Goal: Task Accomplishment & Management: Use online tool/utility

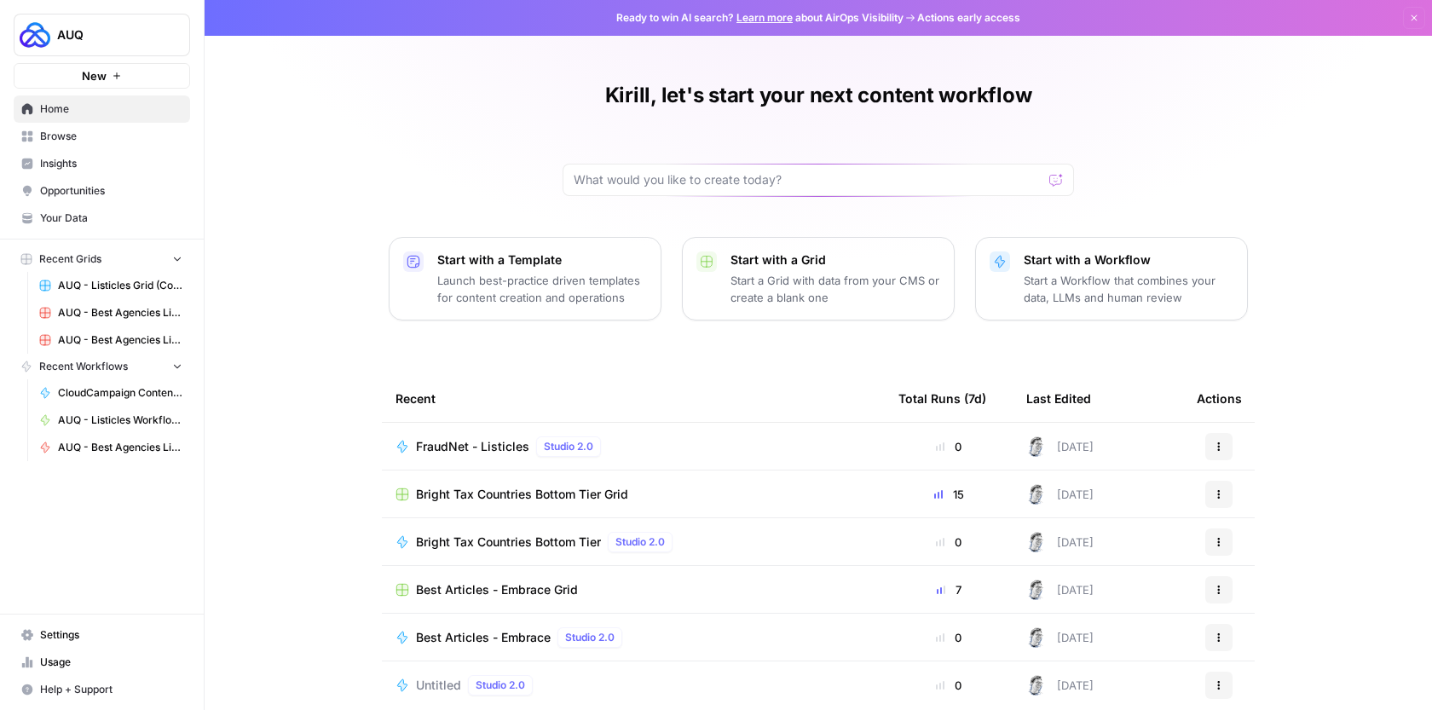
click at [128, 146] on link "Browse" at bounding box center [102, 136] width 176 height 27
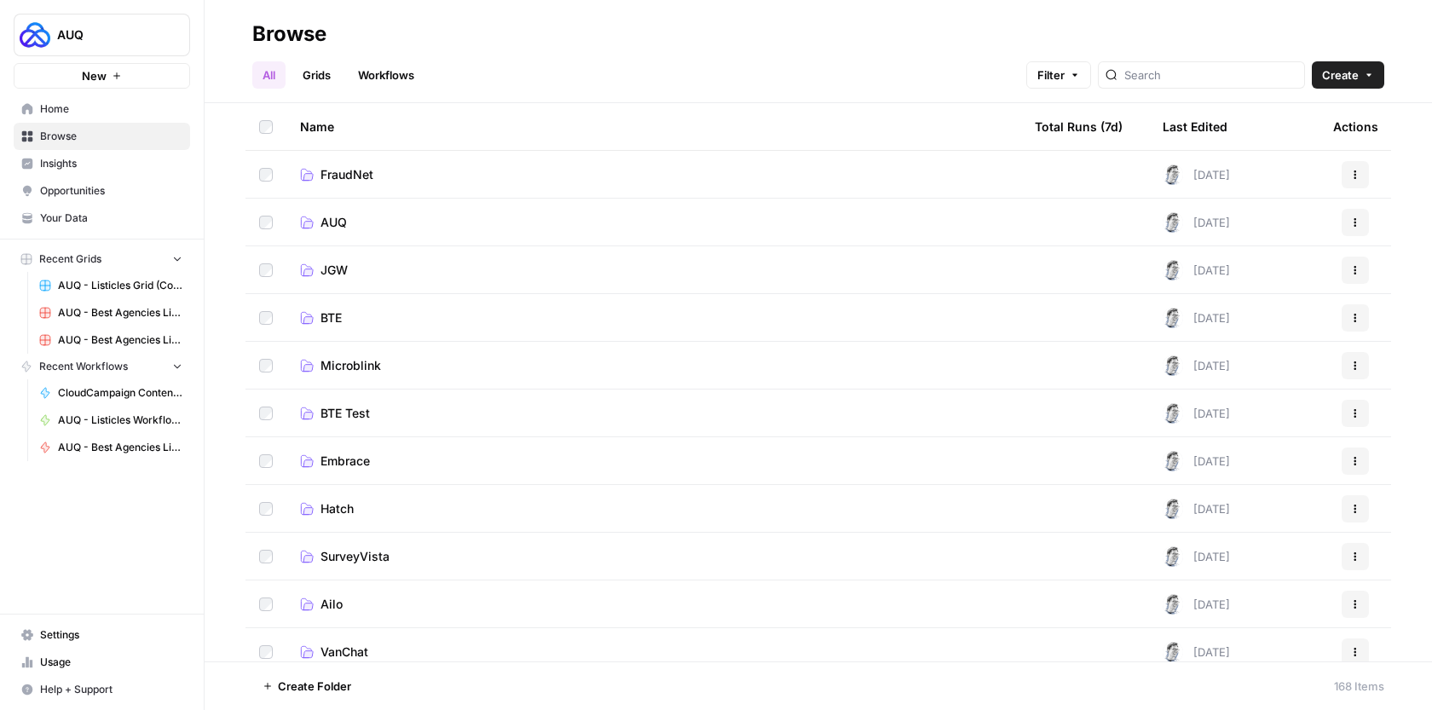
click at [393, 220] on link "AUQ" at bounding box center [653, 222] width 707 height 17
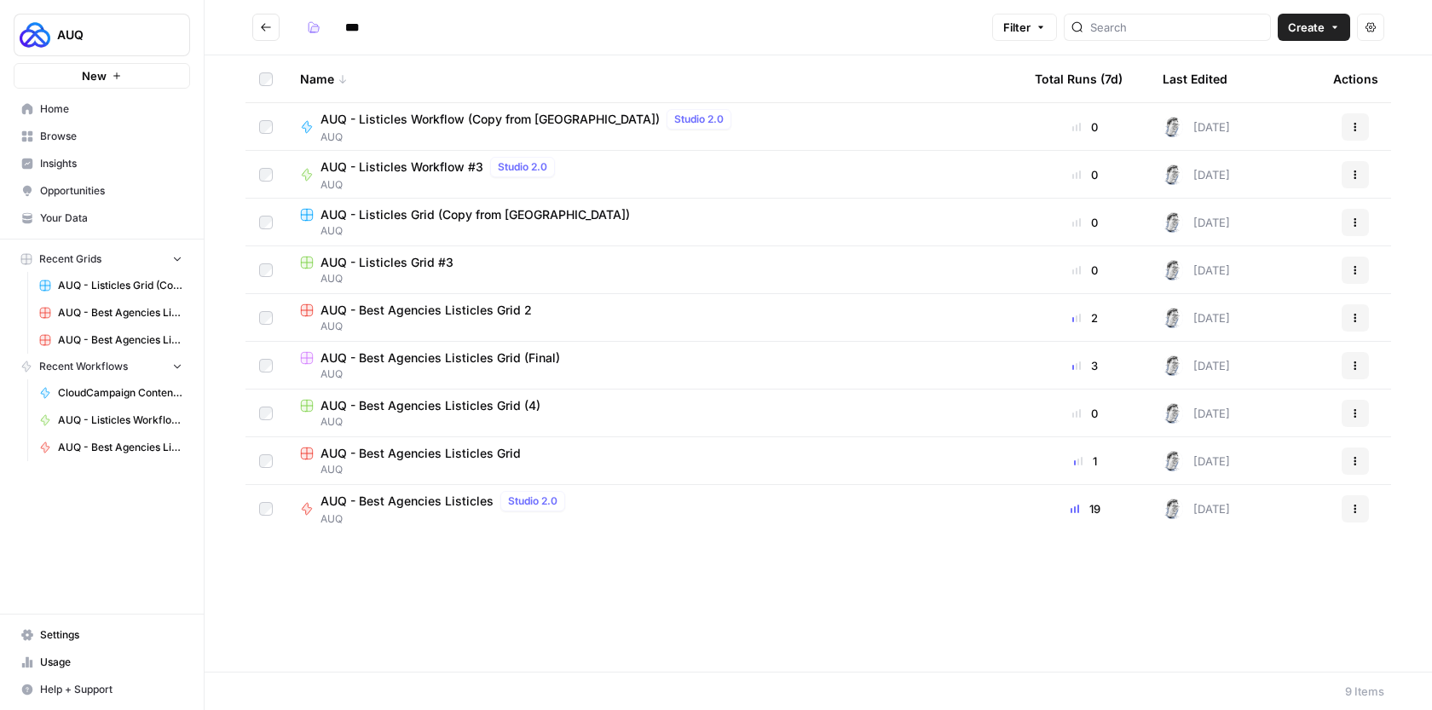
click at [463, 509] on span "AUQ - Best Agencies Listicles" at bounding box center [406, 501] width 173 height 17
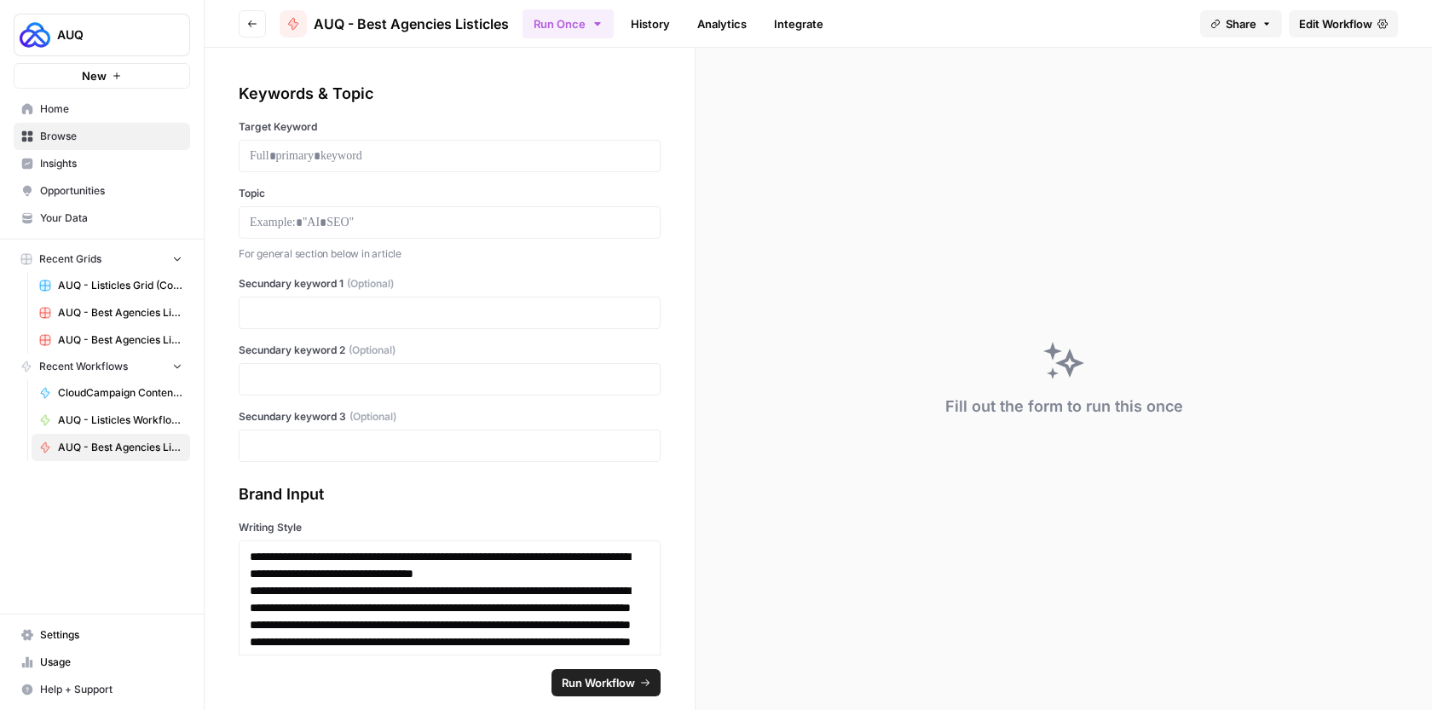
click at [116, 101] on link "Home" at bounding box center [102, 108] width 176 height 27
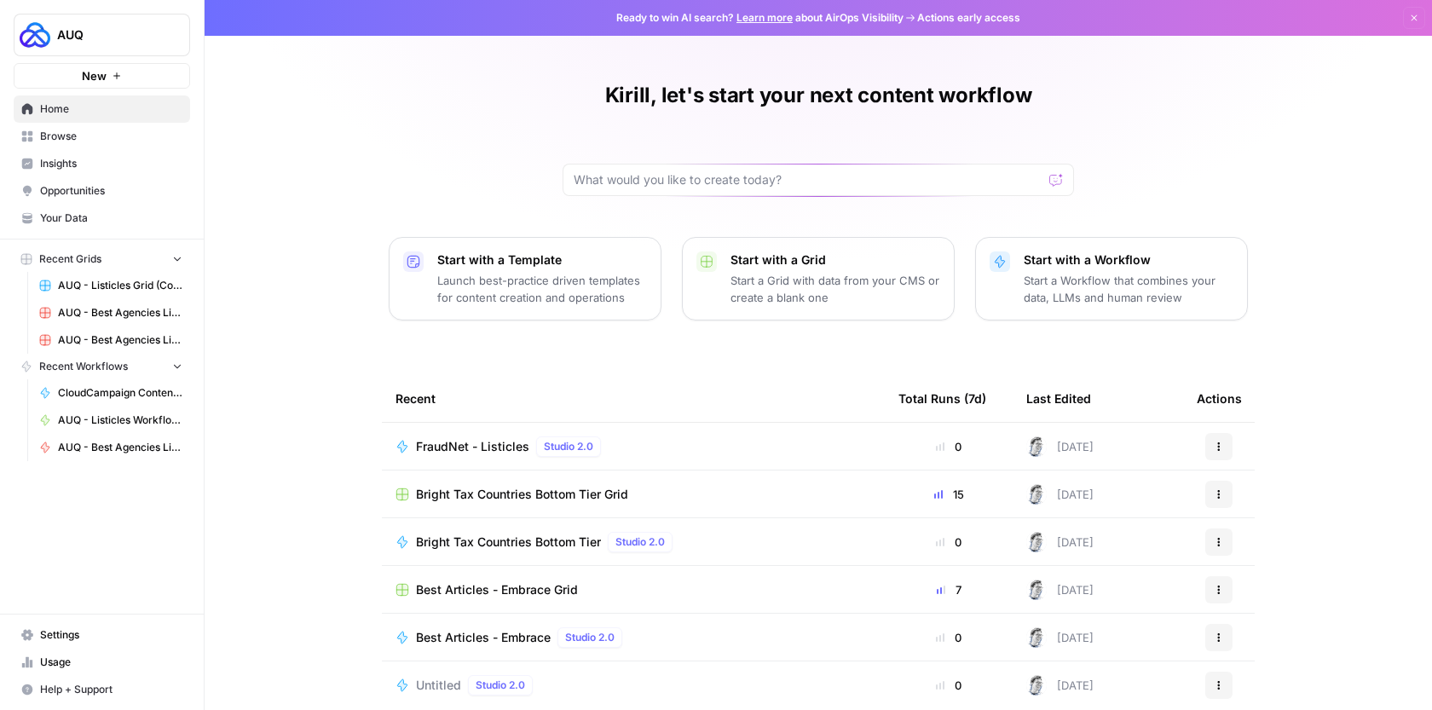
click at [116, 143] on span "Browse" at bounding box center [111, 136] width 142 height 15
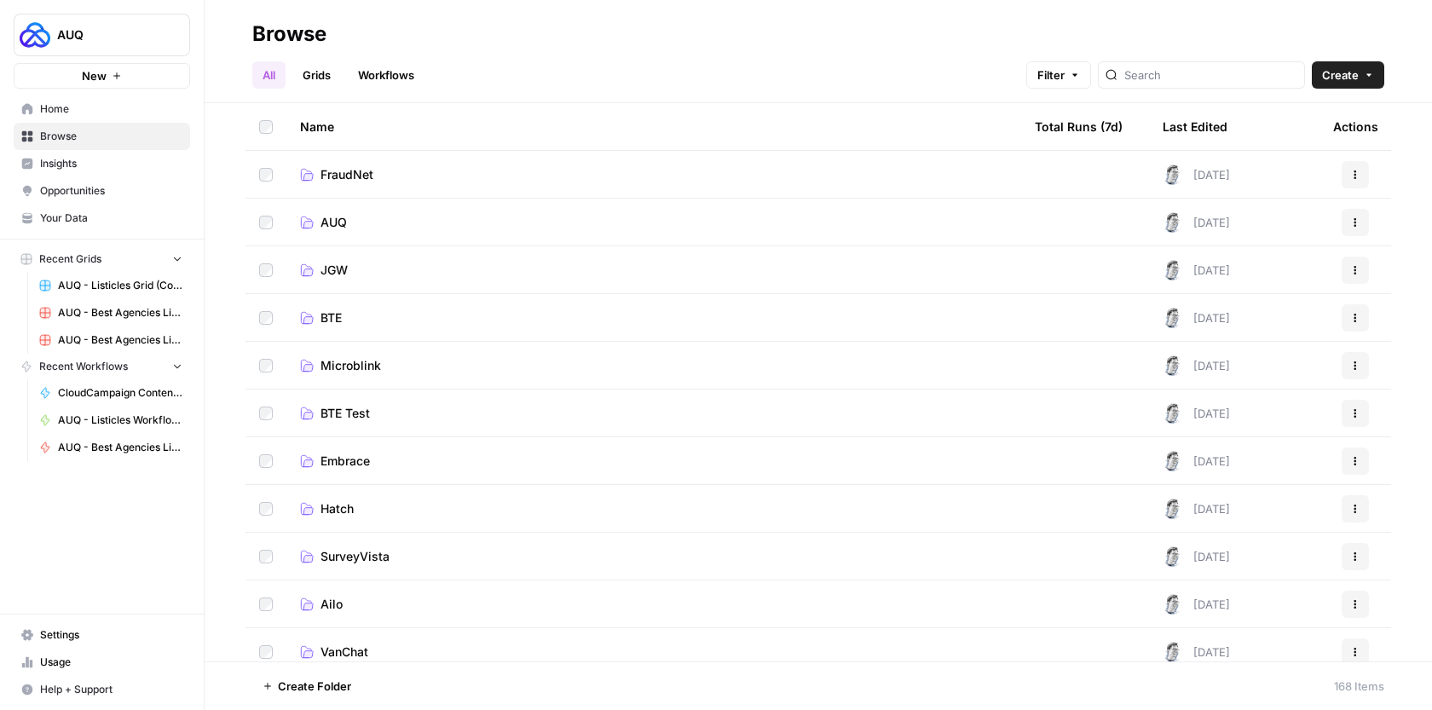
click at [355, 224] on link "AUQ" at bounding box center [653, 222] width 707 height 17
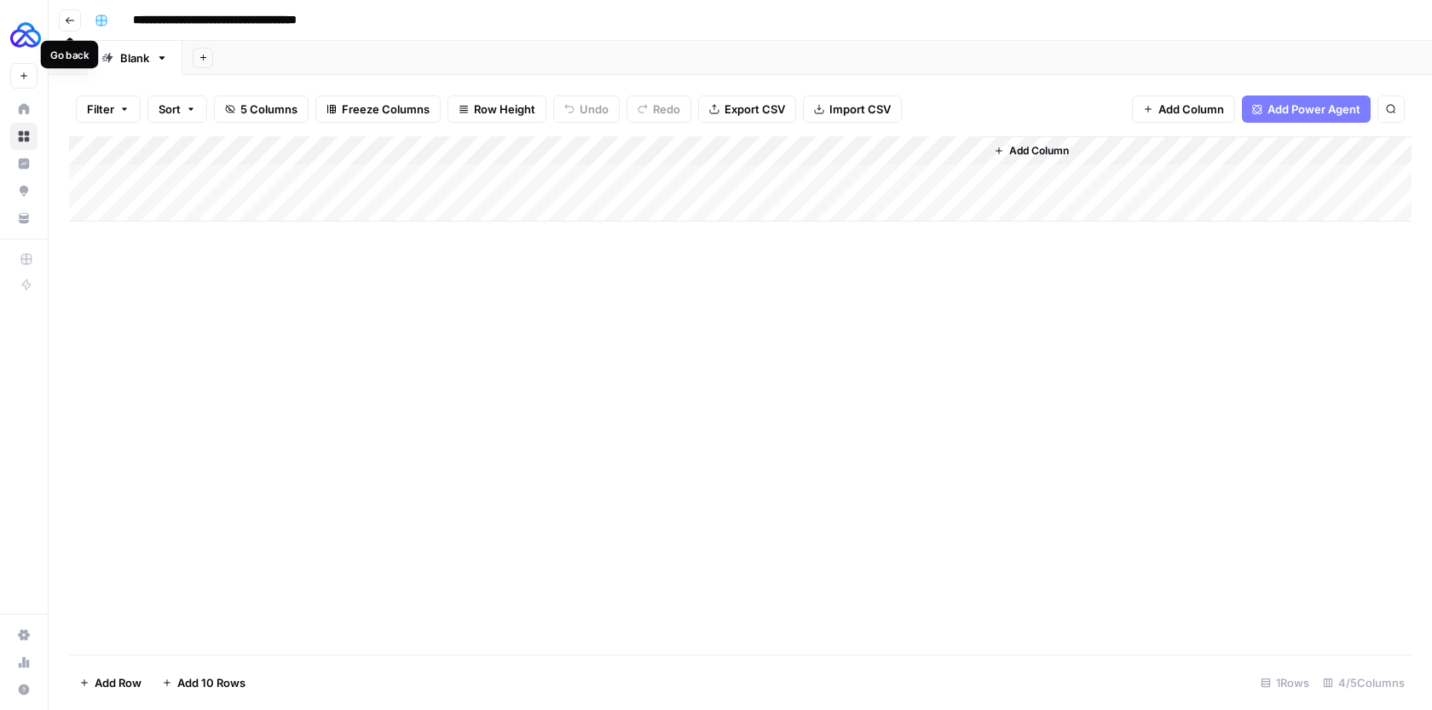
click at [68, 28] on button "Go back" at bounding box center [70, 20] width 22 height 22
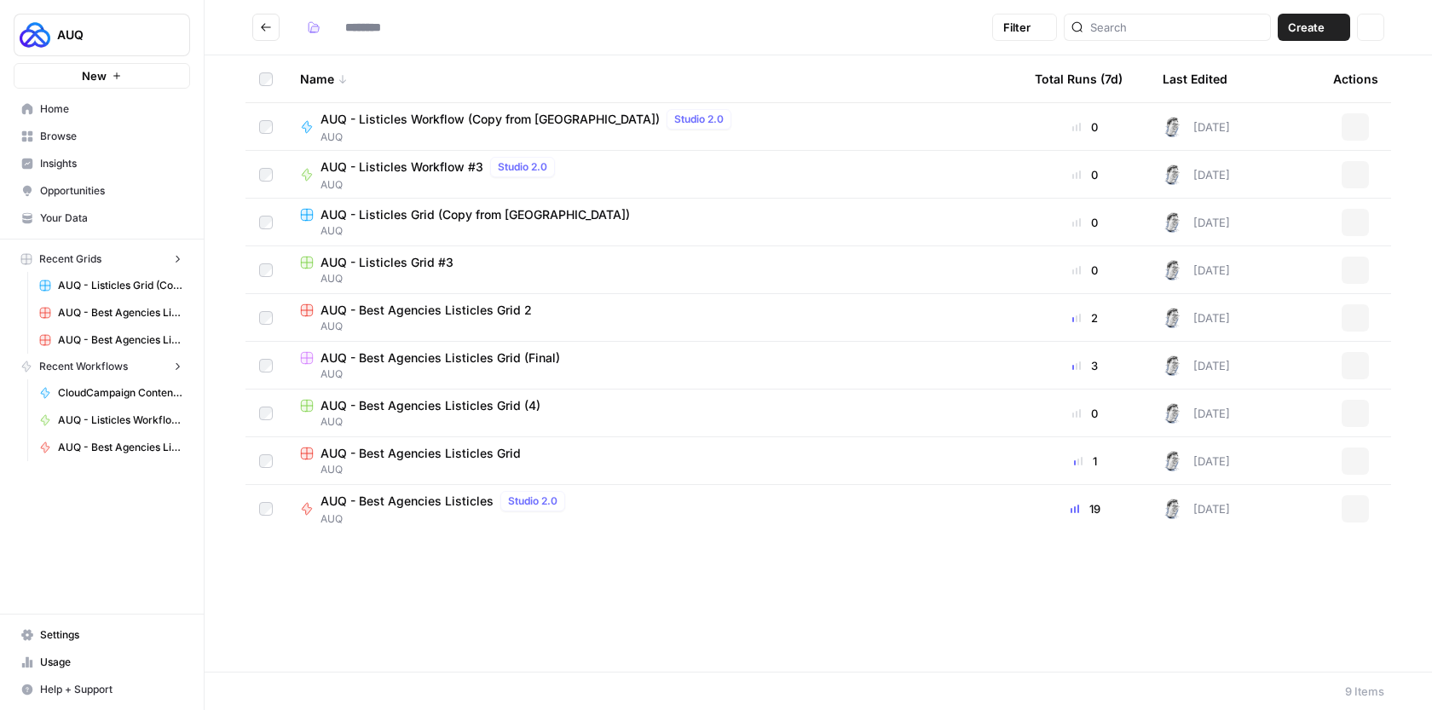
type input "***"
click at [453, 505] on span "AUQ - Best Agencies Listicles" at bounding box center [406, 501] width 173 height 17
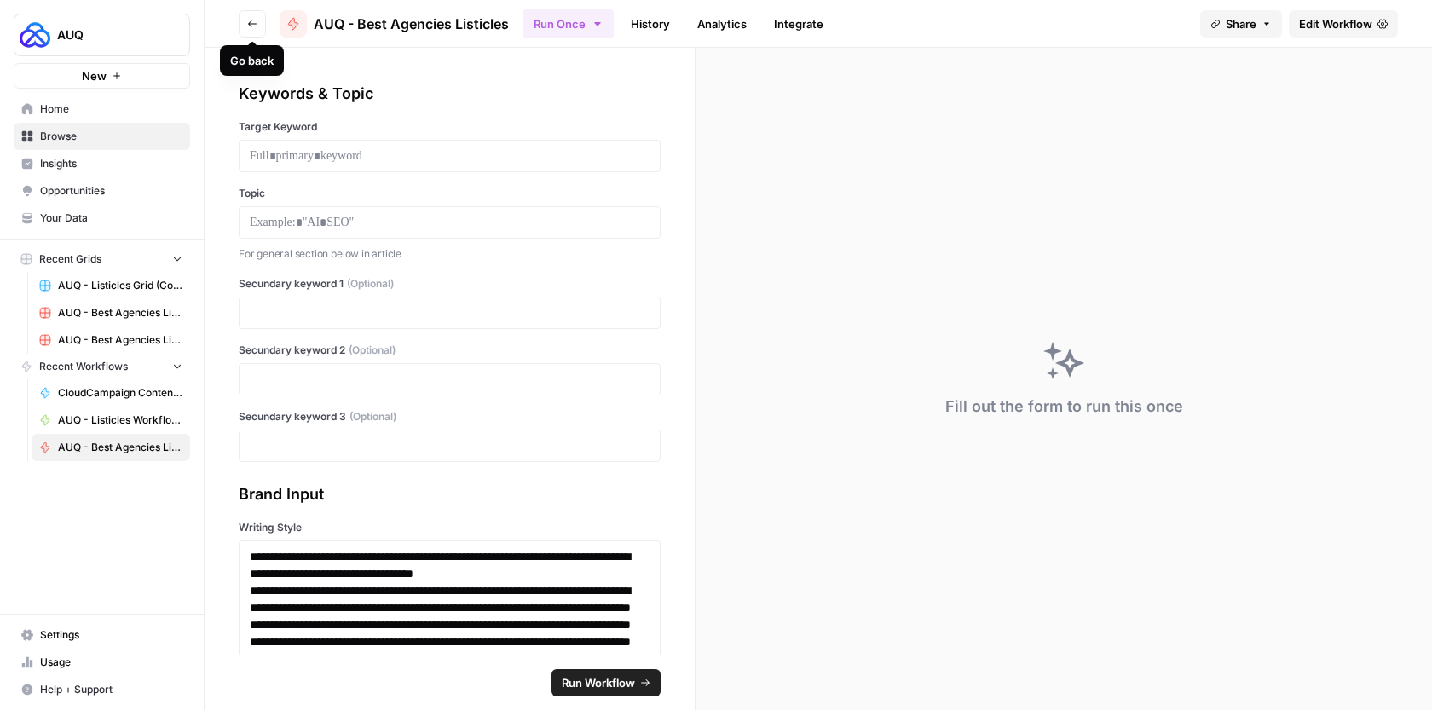
click at [254, 17] on button "Go back" at bounding box center [252, 23] width 27 height 27
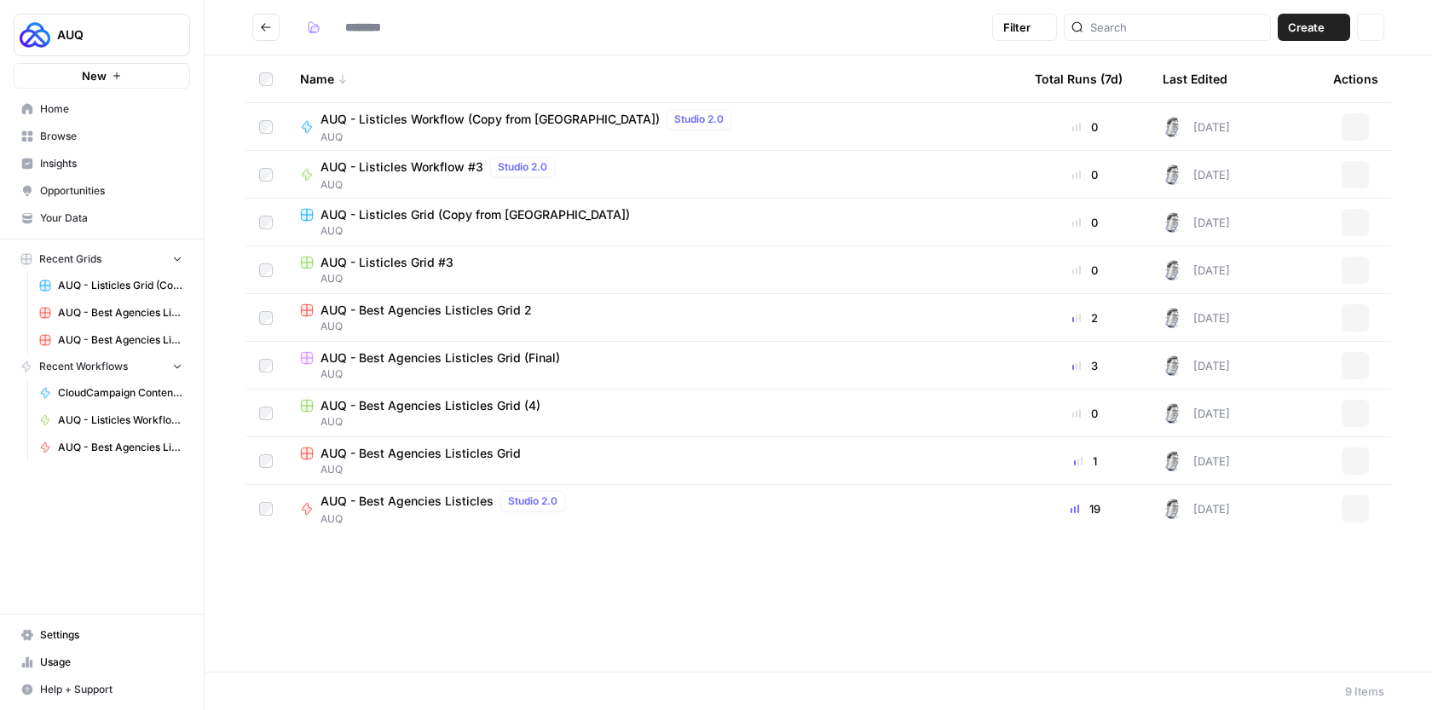
type input "***"
click at [1352, 511] on icon "button" at bounding box center [1355, 509] width 10 height 10
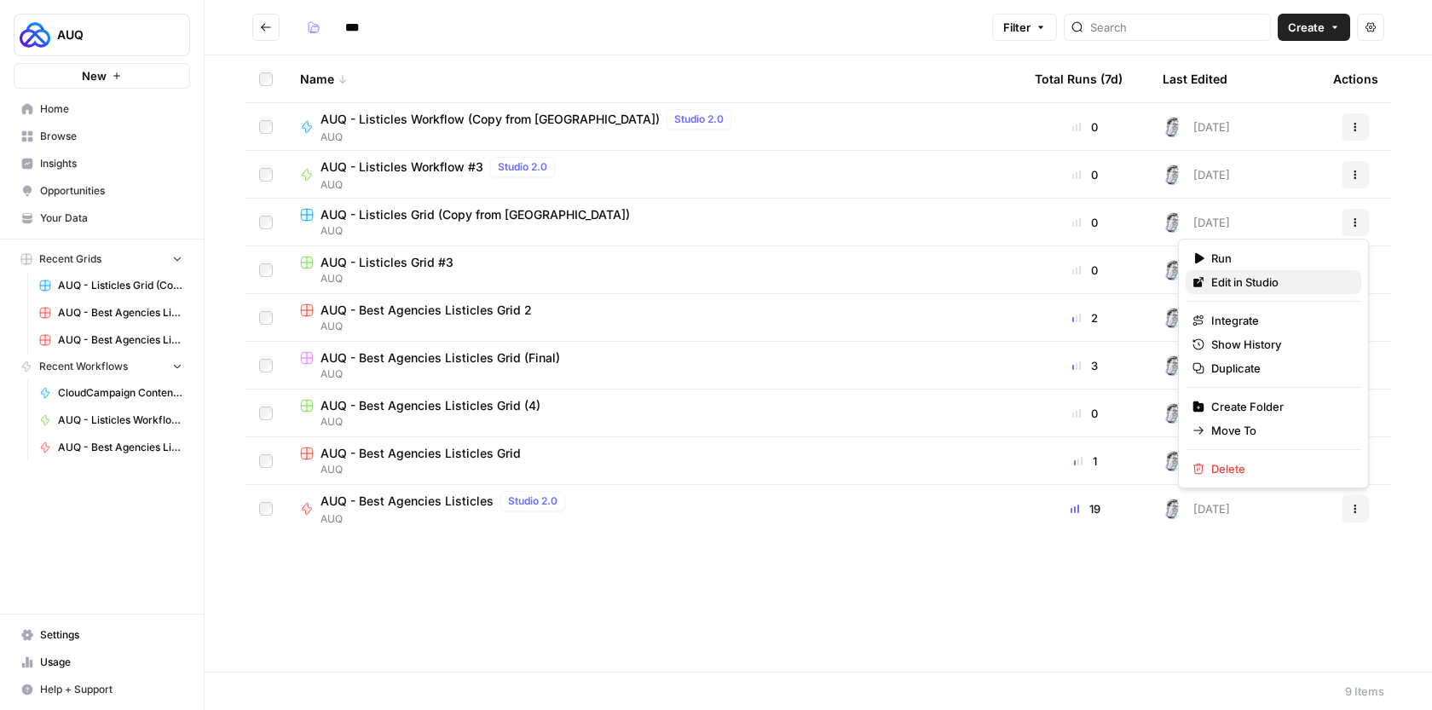
click at [1274, 286] on span "Edit in Studio" at bounding box center [1279, 282] width 136 height 17
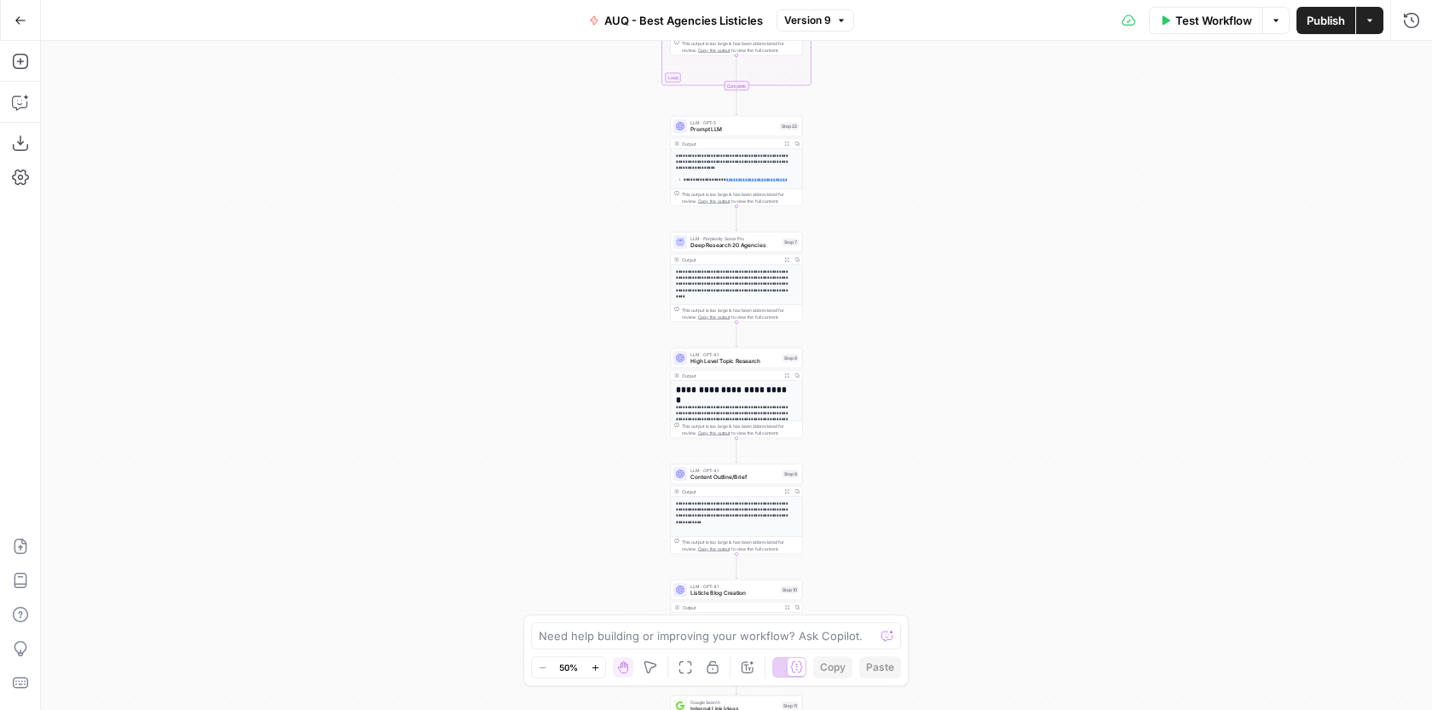
click at [767, 249] on div "LLM · Perplexity Sonar Pro Deep Research 20 Agencies Step 7 Copy step Delete st…" at bounding box center [737, 242] width 132 height 20
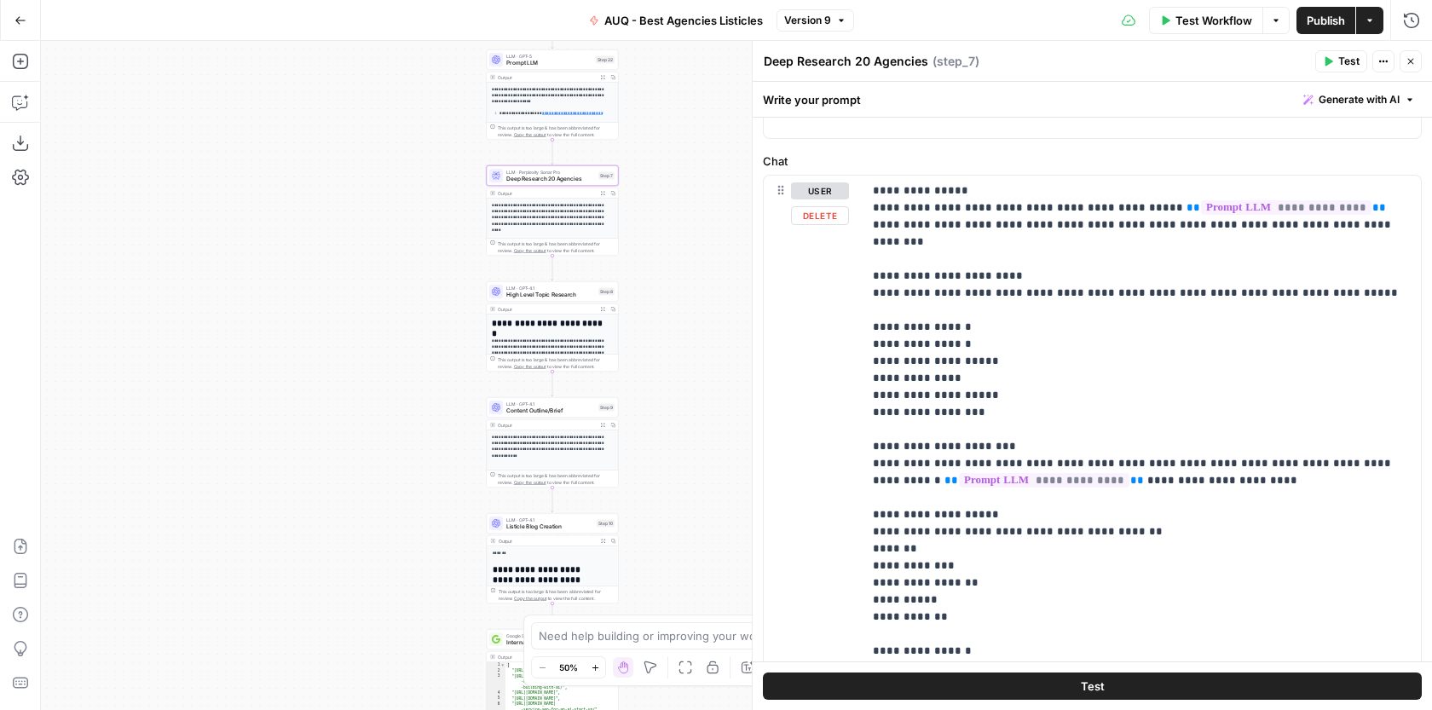
scroll to position [141, 0]
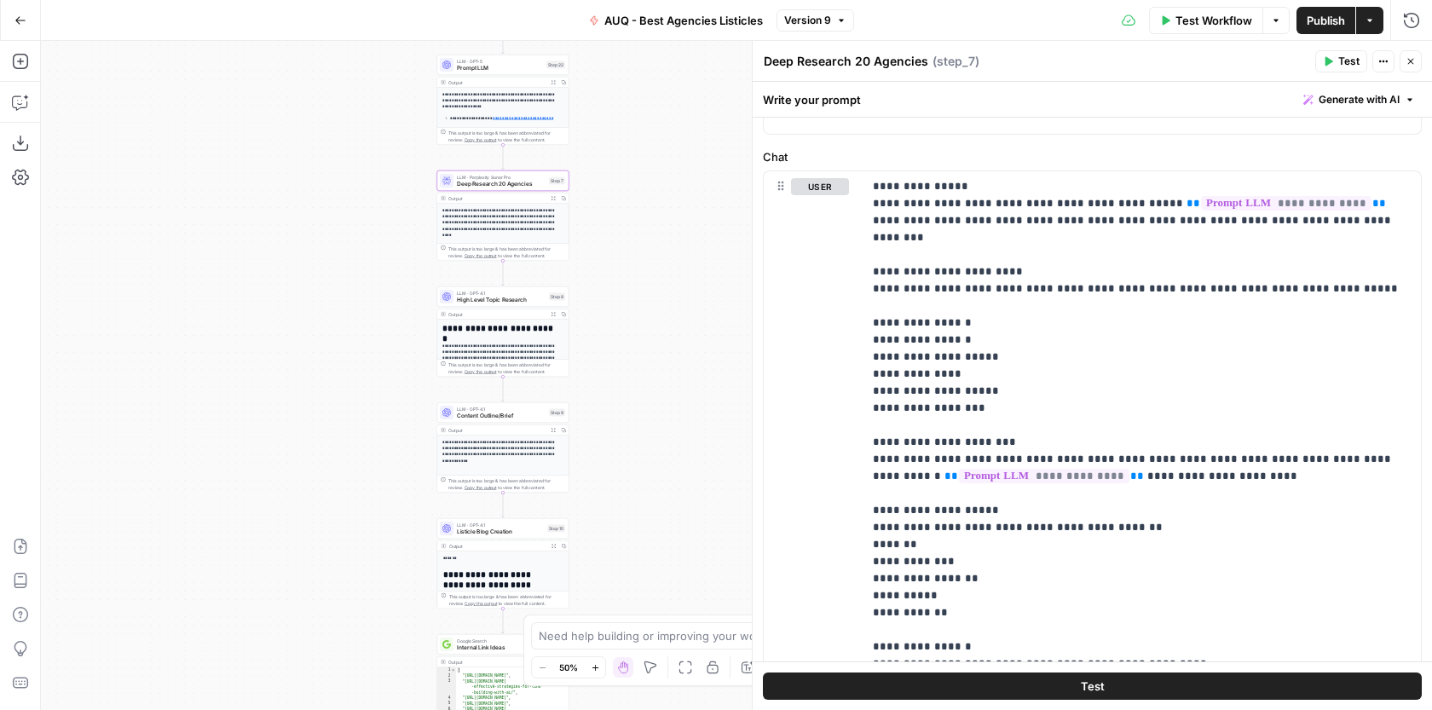
drag, startPoint x: 707, startPoint y: 302, endPoint x: 656, endPoint y: 306, distance: 51.3
click at [656, 307] on div "Workflow Set Inputs Inputs Google Search Google Search Step 1 Output Expand Out…" at bounding box center [736, 375] width 1391 height 669
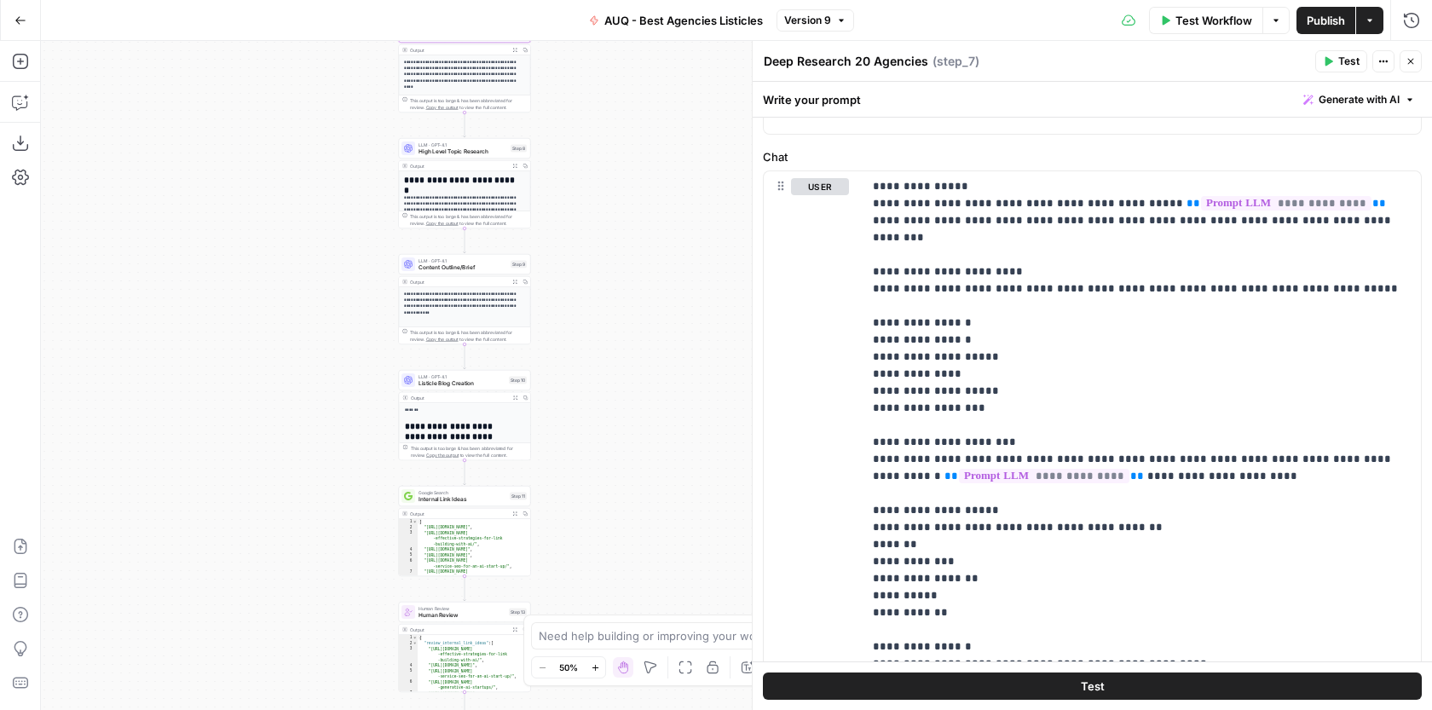
drag, startPoint x: 656, startPoint y: 306, endPoint x: 620, endPoint y: 158, distance: 152.8
click at [620, 158] on div "Workflow Set Inputs Inputs Google Search Google Search Step 1 Output Expand Out…" at bounding box center [736, 375] width 1391 height 669
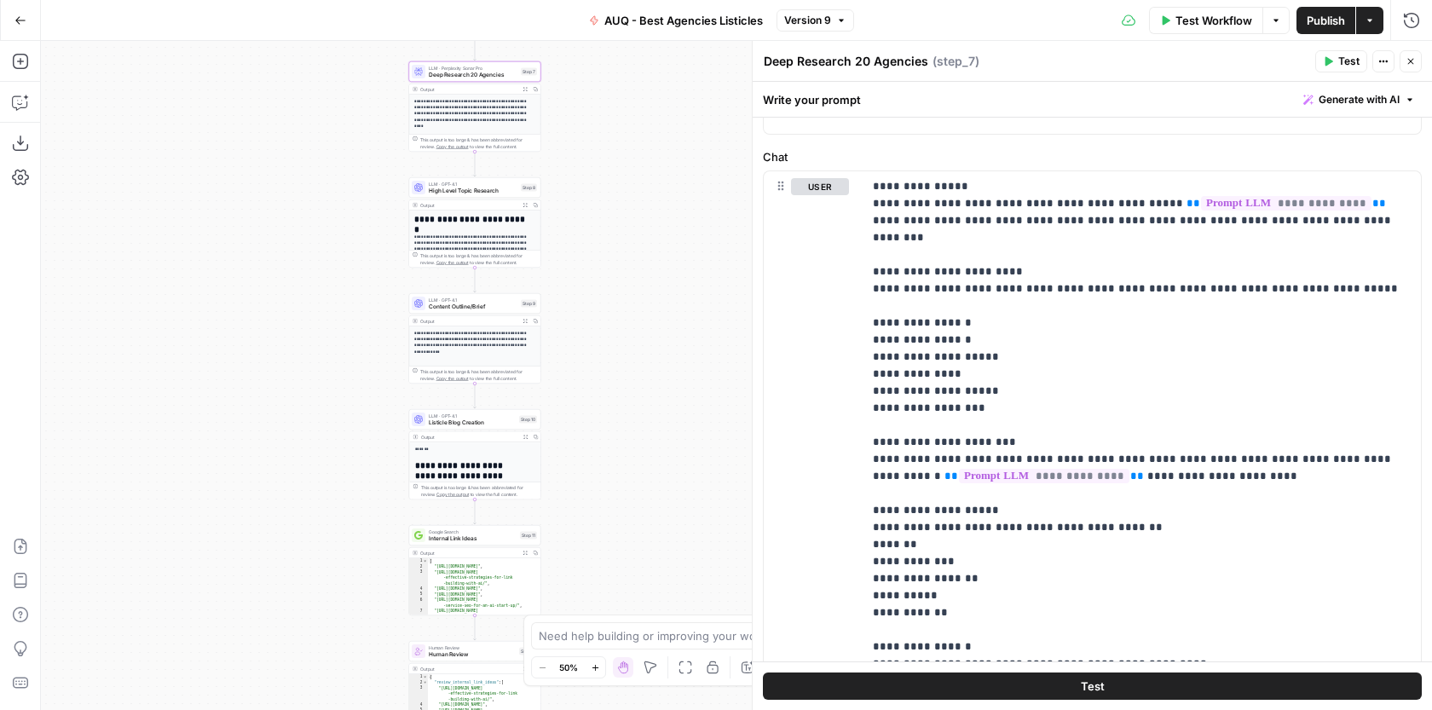
drag, startPoint x: 619, startPoint y: 175, endPoint x: 628, endPoint y: 439, distance: 264.4
click at [628, 439] on div "Workflow Set Inputs Inputs Google Search Google Search Step 1 Output Expand Out…" at bounding box center [736, 375] width 1391 height 669
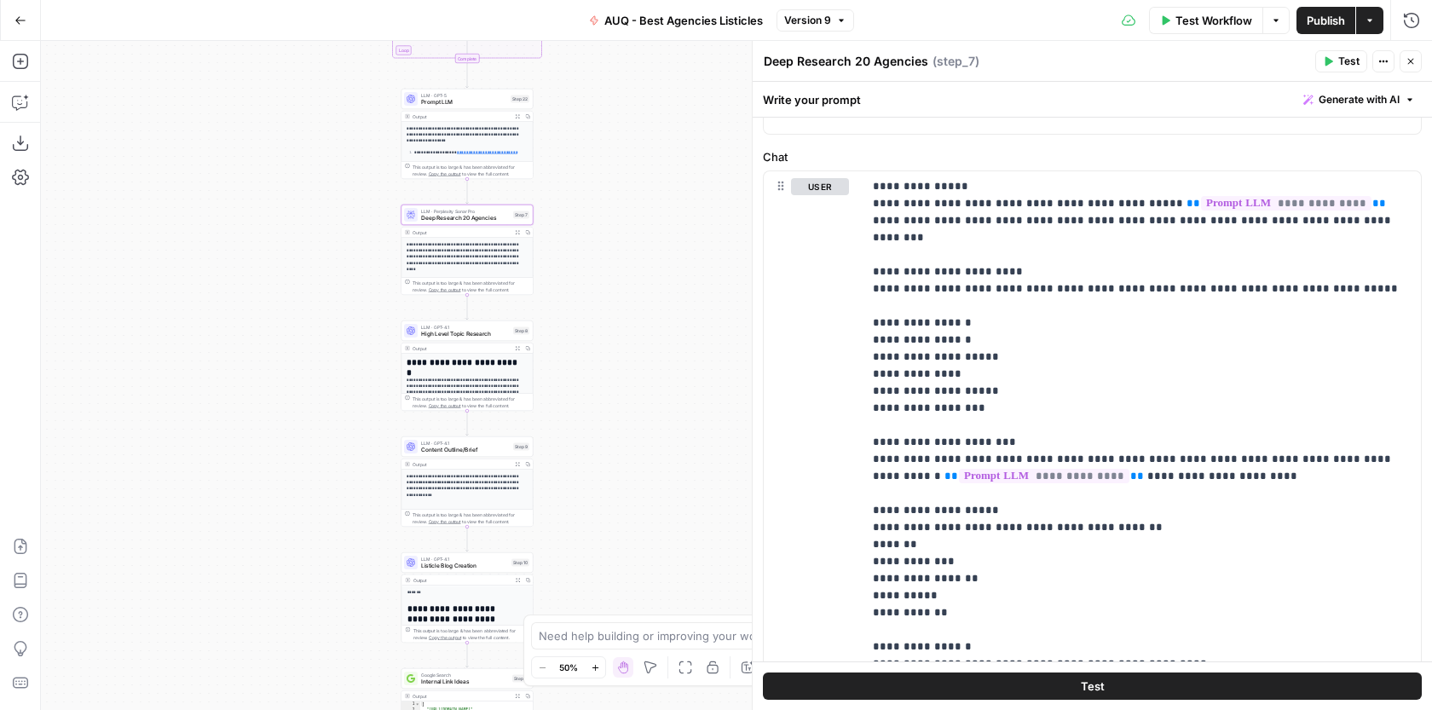
drag, startPoint x: 638, startPoint y: 251, endPoint x: 631, endPoint y: 372, distance: 121.3
click at [631, 373] on div "Workflow Set Inputs Inputs Google Search Google Search Step 1 Output Expand Out…" at bounding box center [736, 375] width 1391 height 669
